Goal: Task Accomplishment & Management: Manage account settings

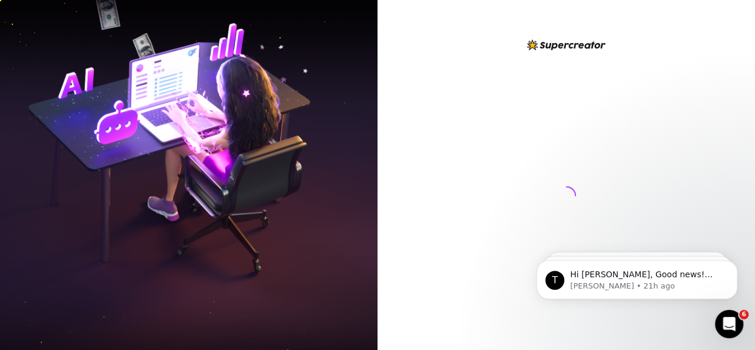
drag, startPoint x: 455, startPoint y: 200, endPoint x: 453, endPoint y: 184, distance: 16.7
click at [455, 199] on div at bounding box center [566, 184] width 263 height 293
click at [422, 348] on div at bounding box center [565, 175] width 377 height 350
click at [415, 213] on div at bounding box center [565, 175] width 377 height 350
click at [516, 160] on div at bounding box center [566, 184] width 263 height 293
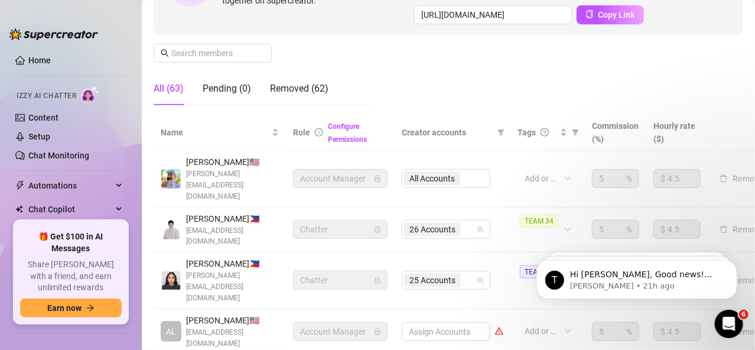
scroll to position [177, 0]
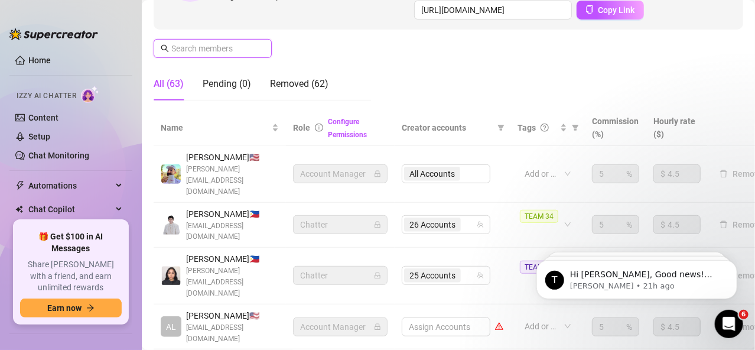
click at [195, 46] on input "text" at bounding box center [213, 48] width 84 height 13
click at [200, 49] on input "text" at bounding box center [213, 48] width 84 height 13
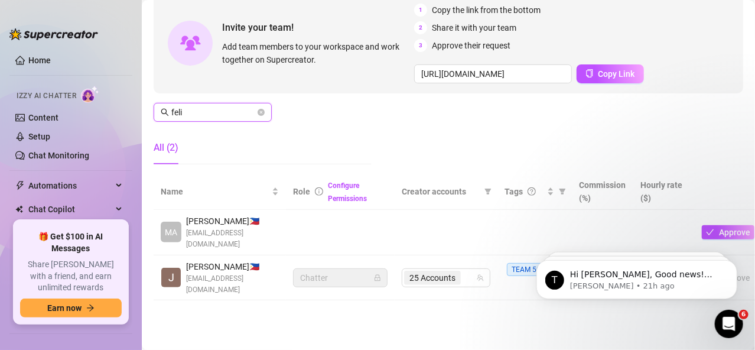
scroll to position [76, 0]
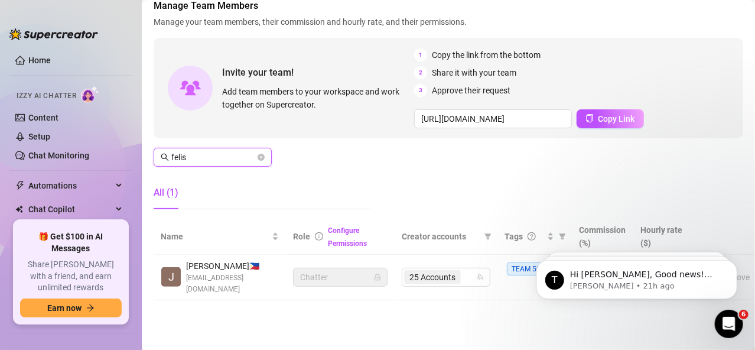
type input "felis"
drag, startPoint x: 454, startPoint y: 265, endPoint x: 412, endPoint y: 248, distance: 45.1
click at [453, 270] on span "25 Accounts" at bounding box center [432, 276] width 46 height 13
